Goal: Transaction & Acquisition: Book appointment/travel/reservation

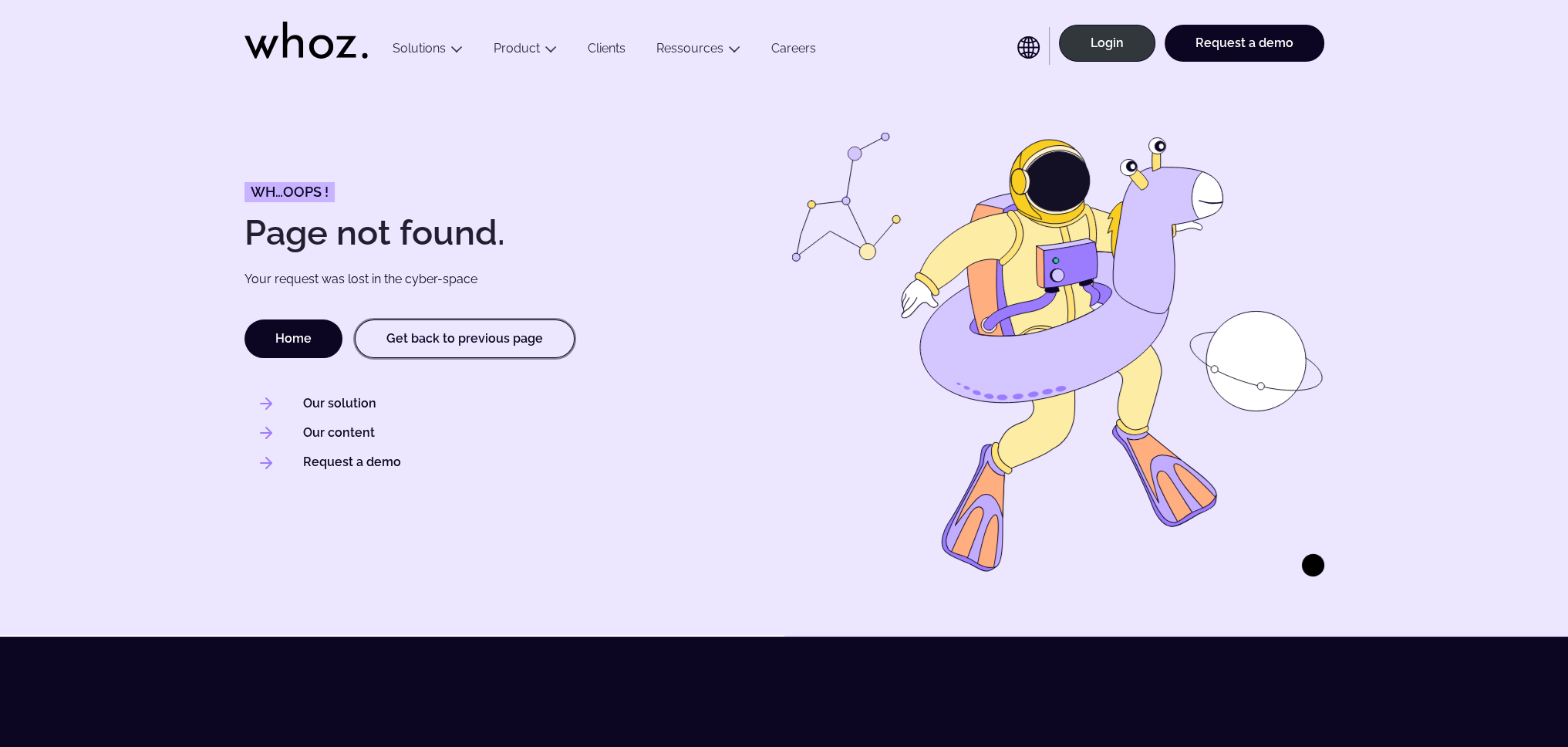
click at [435, 355] on link "Get back to previous page" at bounding box center [464, 338] width 220 height 38
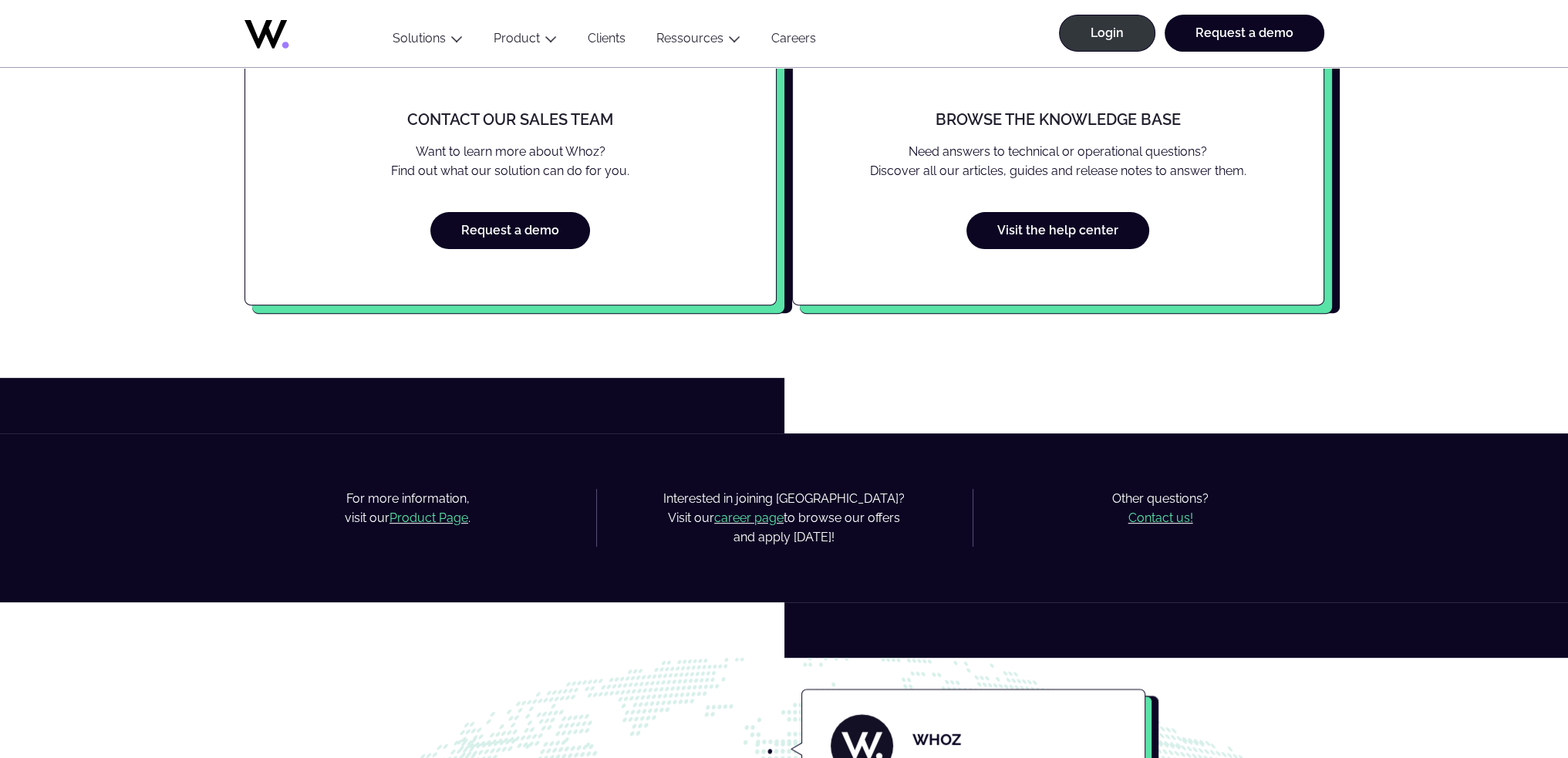
scroll to position [694, 0]
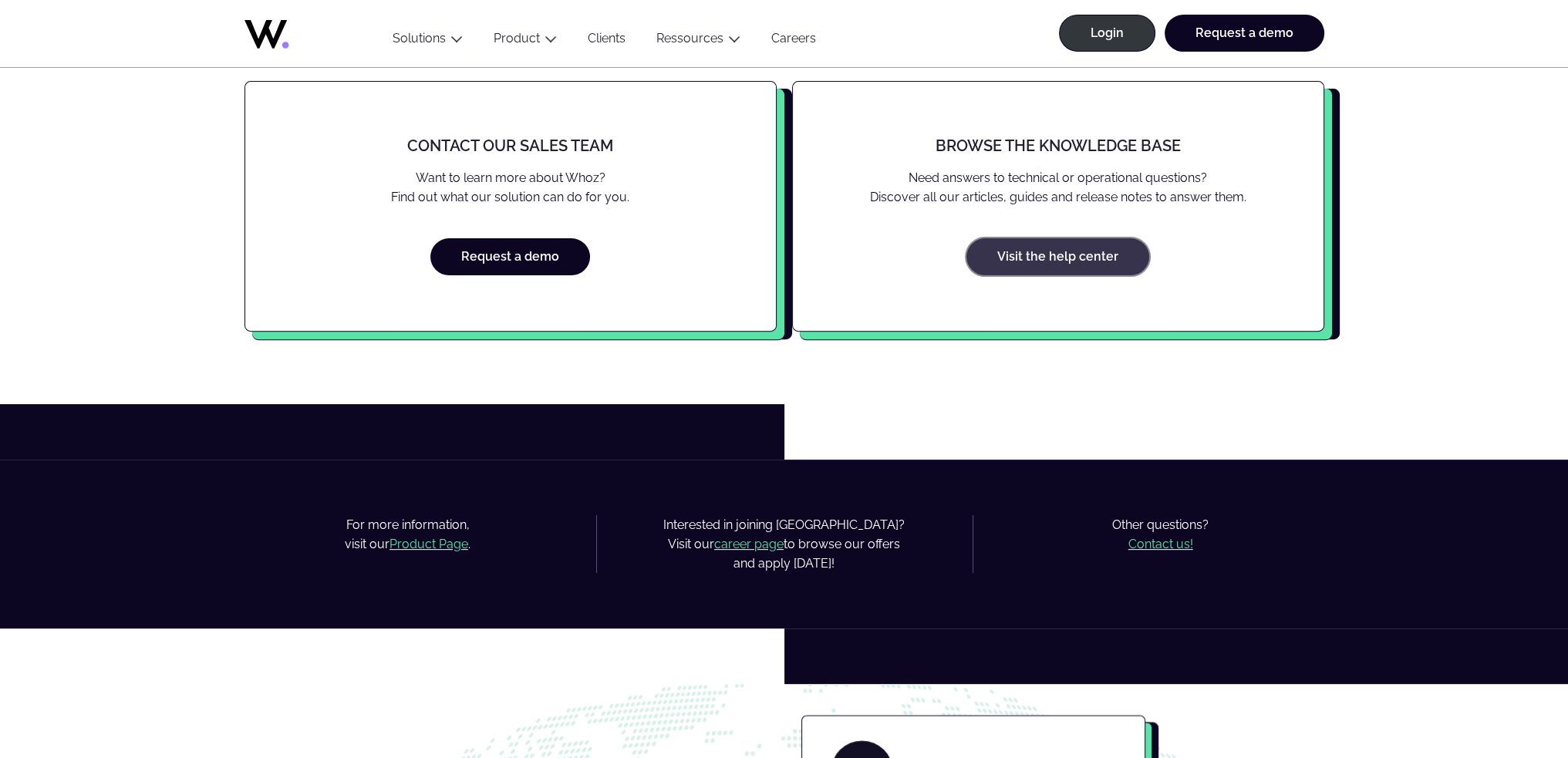
click at [1052, 252] on link "Visit the help center" at bounding box center [1057, 256] width 183 height 37
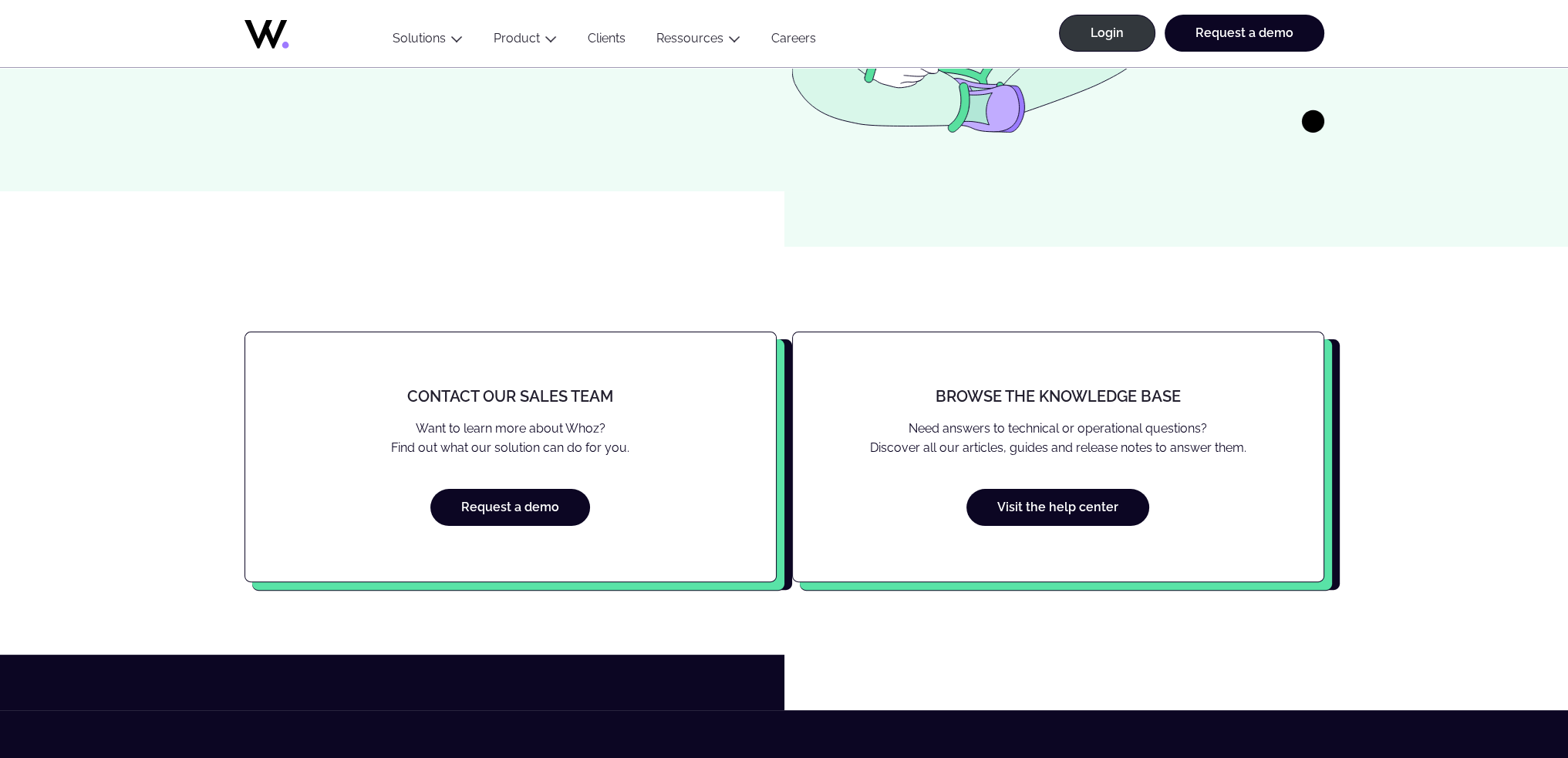
scroll to position [462, 0]
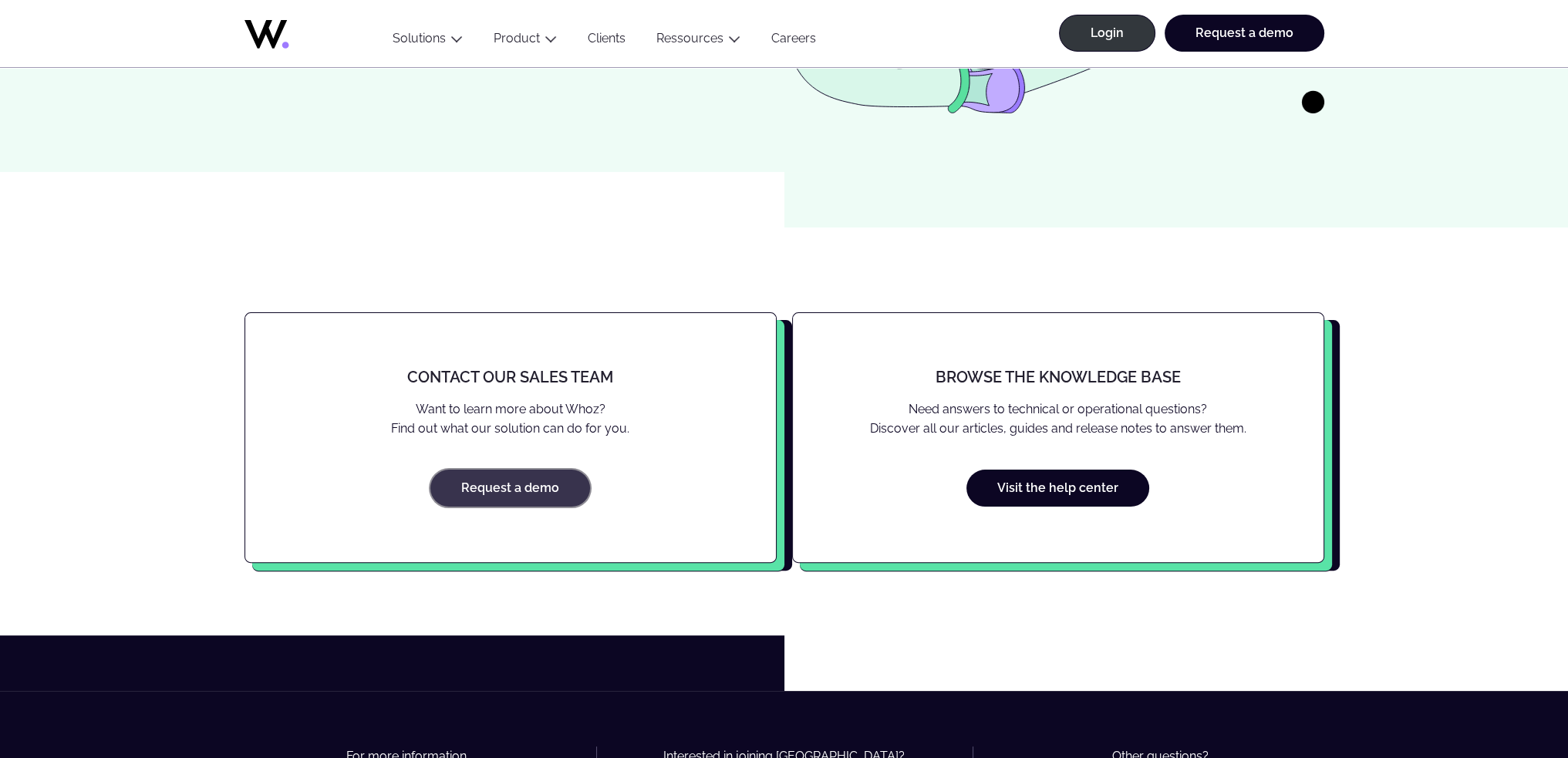
click at [549, 486] on link "Request a demo" at bounding box center [510, 488] width 160 height 37
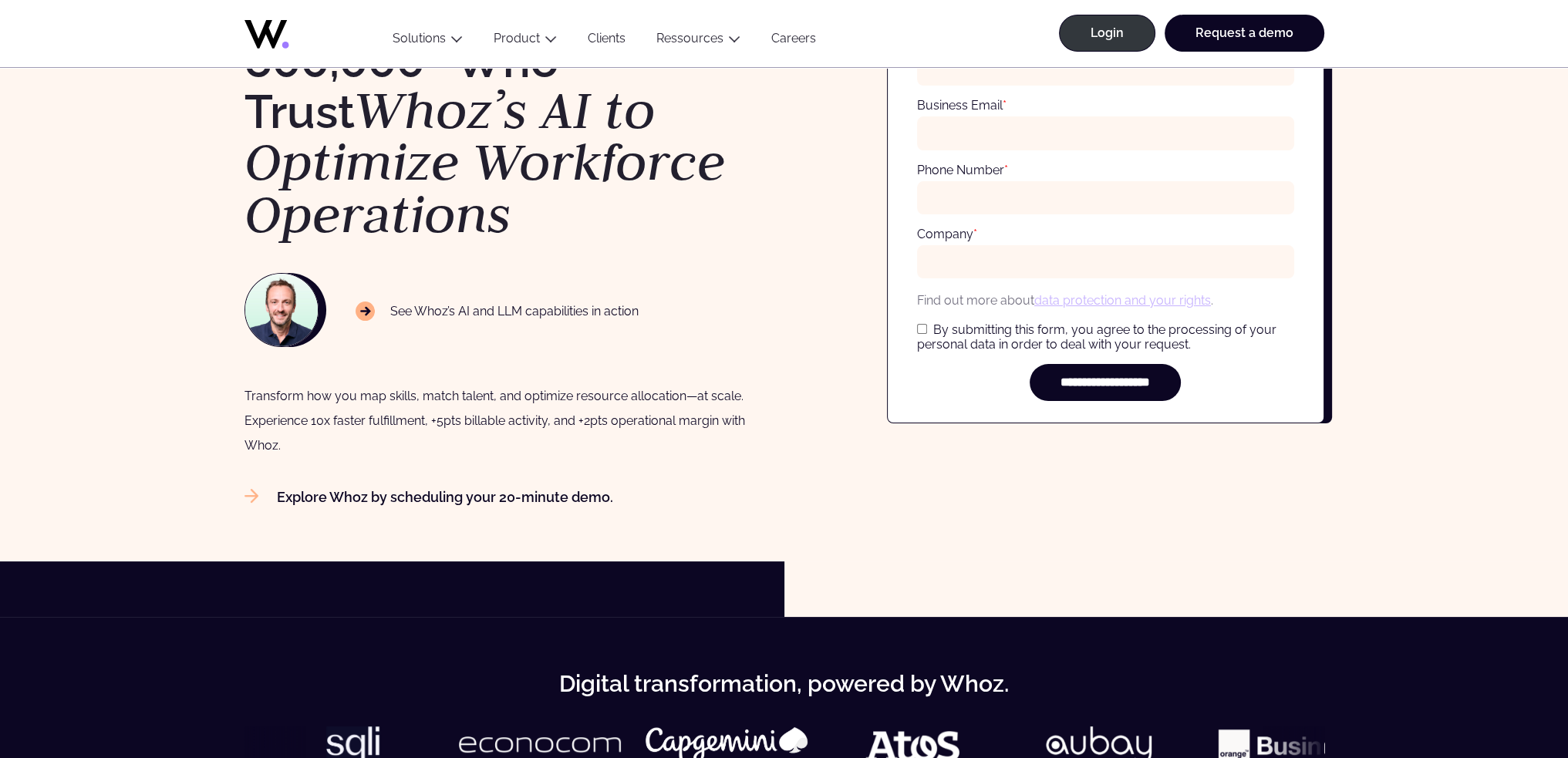
scroll to position [232, 0]
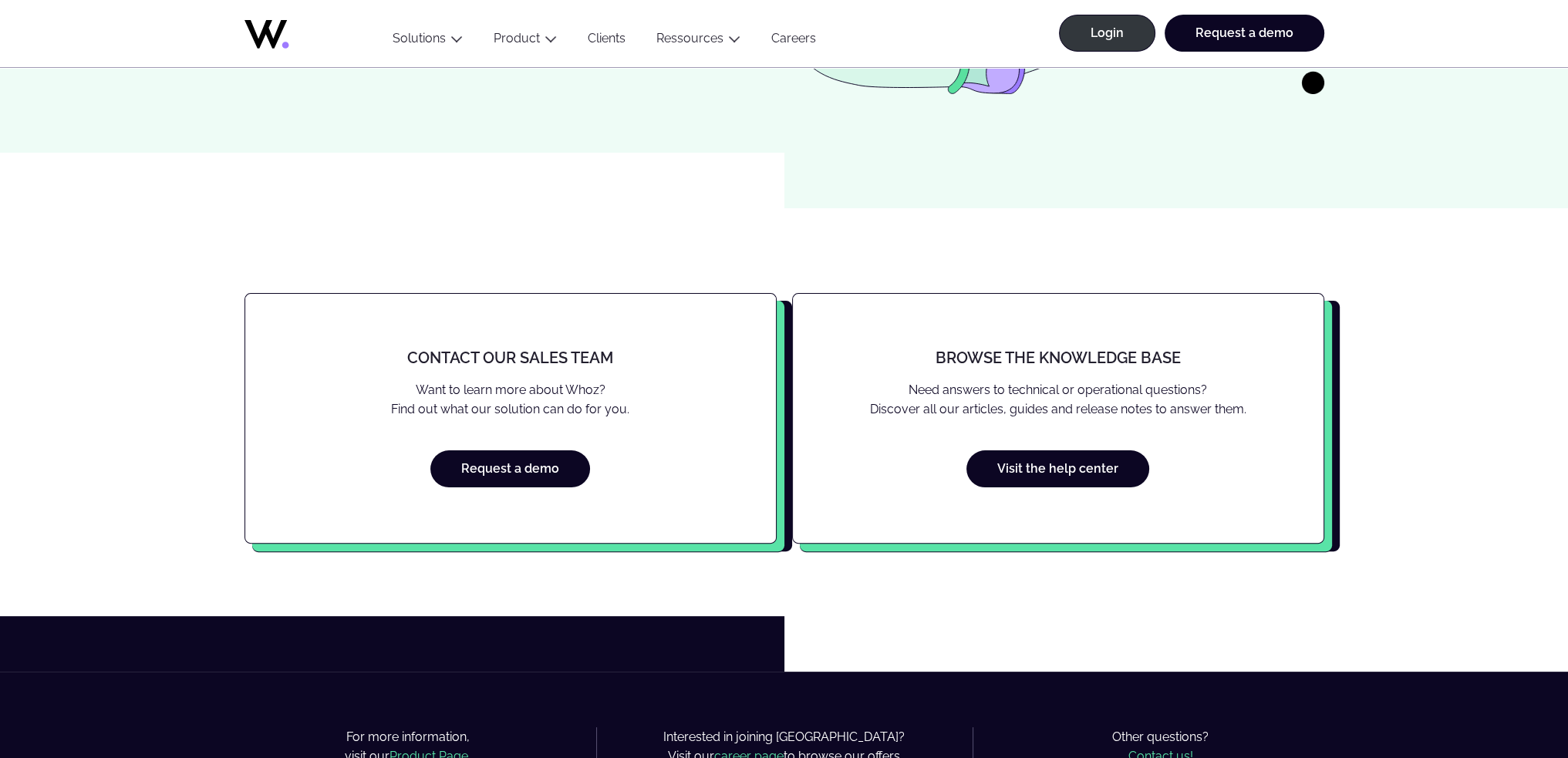
scroll to position [464, 0]
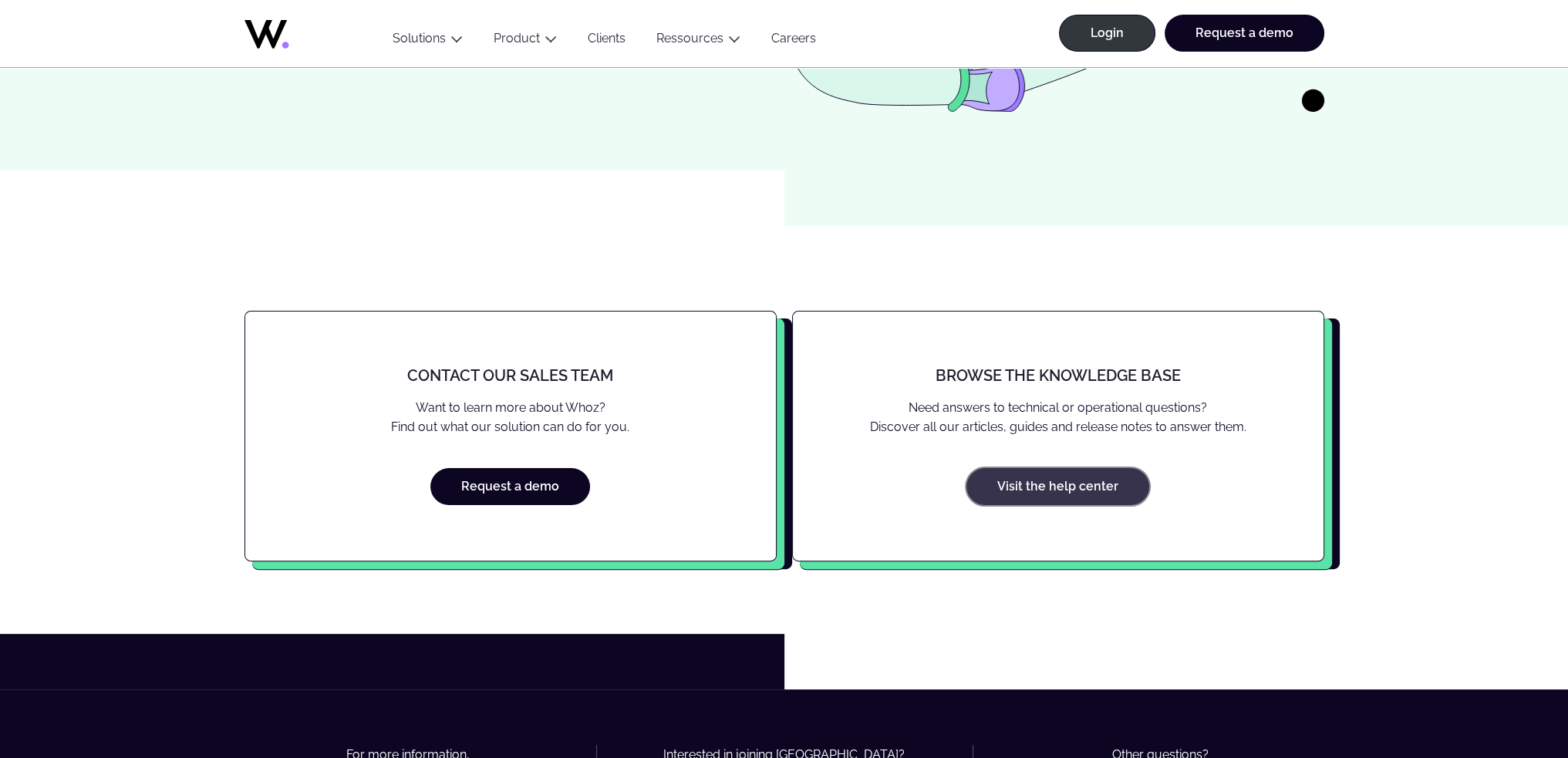
click at [1087, 485] on link "Visit the help center" at bounding box center [1057, 486] width 183 height 37
